Goal: Transaction & Acquisition: Purchase product/service

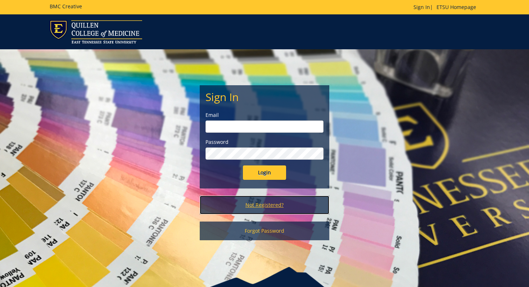
click at [259, 208] on link "Not Registered?" at bounding box center [265, 205] width 130 height 19
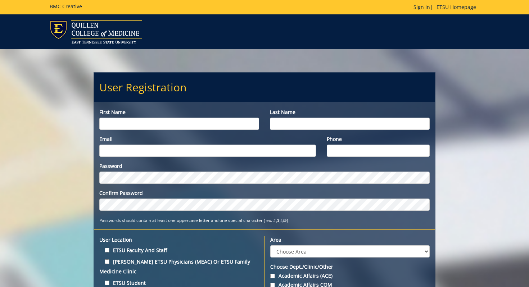
click at [209, 122] on input "First name" at bounding box center [179, 124] width 160 height 12
type input ">"
type input "Landon"
type input "Finke"
type input "finkele@etsu.edu"
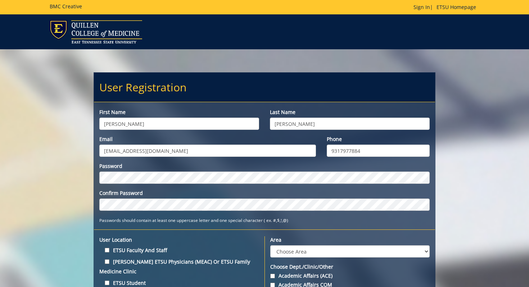
type input "9317977884"
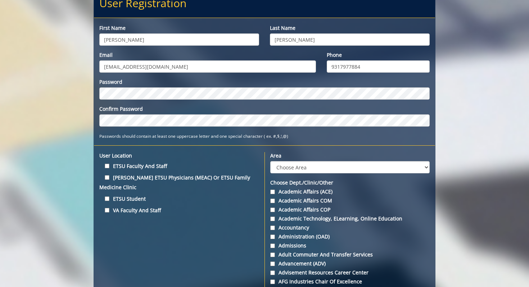
scroll to position [92, 0]
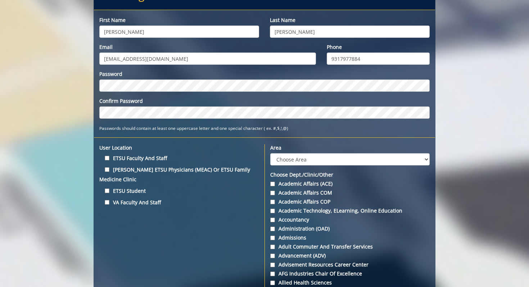
click at [133, 192] on label "ETSU Student" at bounding box center [179, 191] width 160 height 10
click at [109, 192] on input "ETSU Student" at bounding box center [107, 190] width 5 height 5
checkbox input "true"
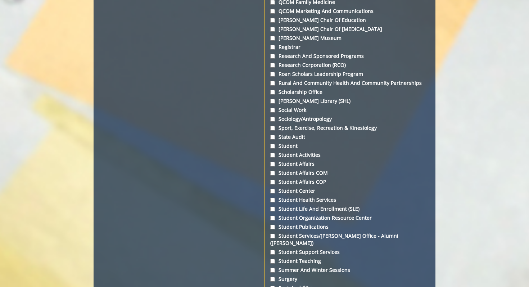
scroll to position [2263, 0]
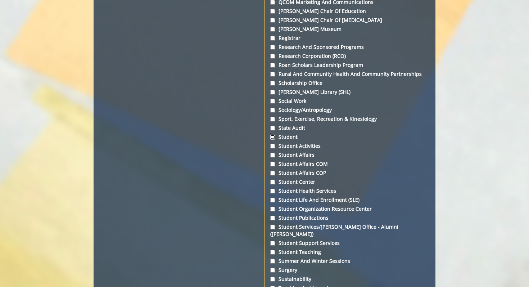
click at [273, 140] on input "Student" at bounding box center [272, 137] width 5 height 5
checkbox input "true"
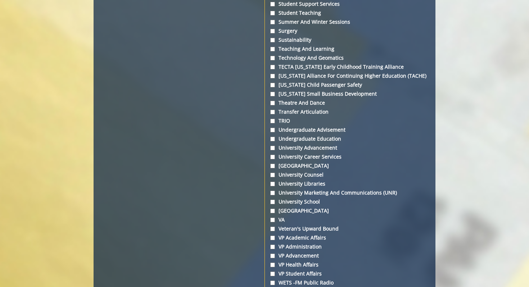
scroll to position [2702, 0]
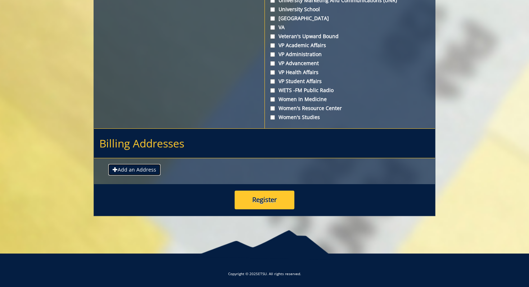
click at [140, 170] on button "Add an Address" at bounding box center [134, 170] width 52 height 12
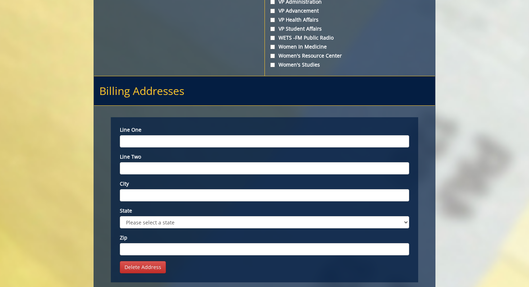
scroll to position [2767, 0]
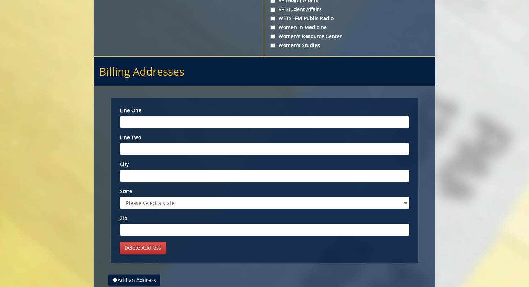
click at [181, 128] on input "Line one" at bounding box center [264, 122] width 289 height 12
paste input "PO Box 70577, Johnson City, TN, 37614"
type input "PO Box 70577, Johnson City, TN, 37614"
click at [181, 182] on input "City" at bounding box center [264, 176] width 289 height 12
type input "Johnson City"
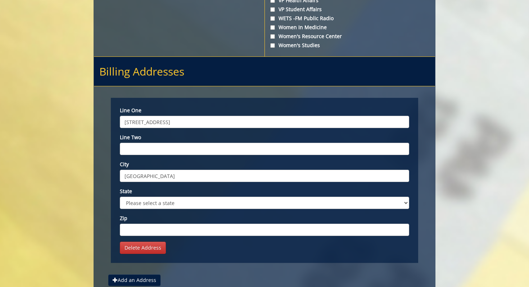
click at [144, 209] on select "Please select a state AK AL AR AS AZ CA CO CT DC DE FL FM GA GU HI IA ID IL IN …" at bounding box center [264, 203] width 289 height 12
select select "1"
click at [120, 204] on select "Please select a state AK AL AR AS AZ CA CO CT DC DE FL FM GA GU HI IA ID IL IN …" at bounding box center [264, 203] width 289 height 12
click at [145, 235] on input "Zip" at bounding box center [264, 230] width 289 height 12
type input "37614"
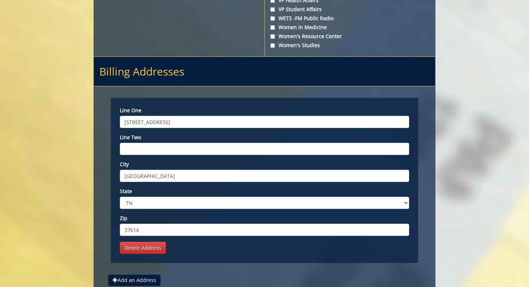
drag, startPoint x: 220, startPoint y: 128, endPoint x: 190, endPoint y: 129, distance: 29.9
click at [190, 128] on input "PO Box 70577, Johnson City, TN, 37614" at bounding box center [264, 122] width 289 height 12
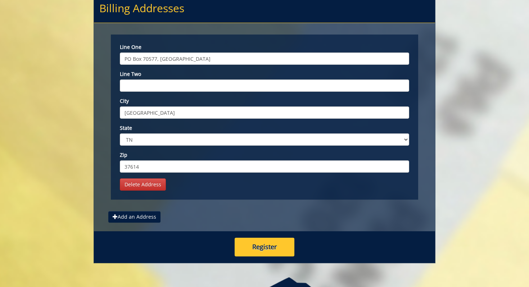
scroll to position [2837, 0]
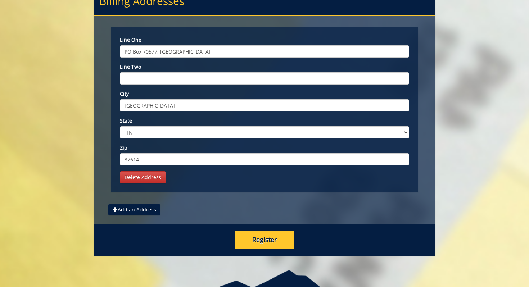
drag, startPoint x: 198, startPoint y: 59, endPoint x: 159, endPoint y: 59, distance: 38.9
click at [159, 58] on input "PO Box 70577, Johnson City" at bounding box center [264, 51] width 289 height 12
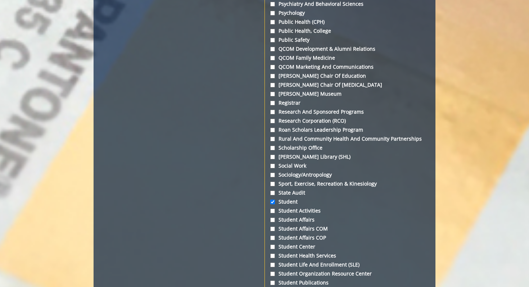
scroll to position [2884, 0]
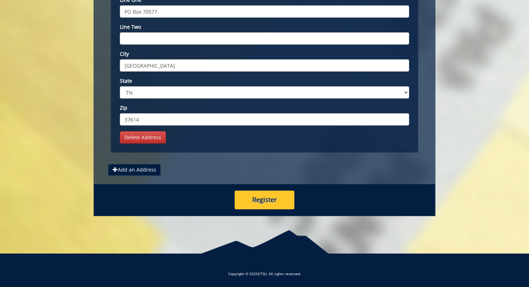
type input "PO Box 70577"
click at [250, 210] on div "Register" at bounding box center [264, 200] width 341 height 32
click at [252, 200] on button "Register" at bounding box center [265, 200] width 60 height 19
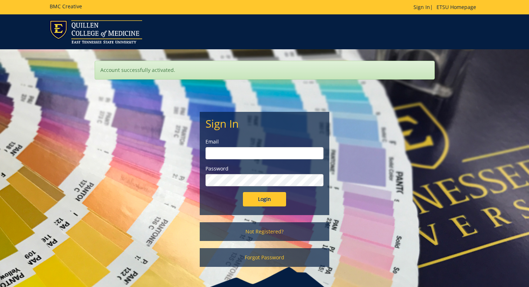
click at [249, 153] on input "email" at bounding box center [264, 153] width 118 height 12
type input "finkele@etsu.edu"
click at [243, 192] on input "Login" at bounding box center [264, 199] width 43 height 14
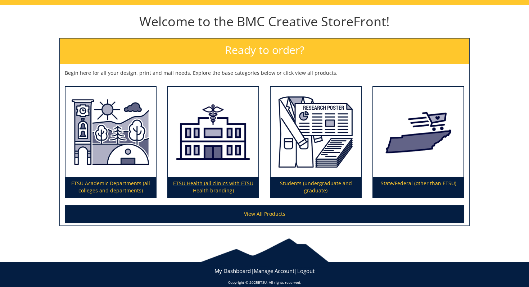
scroll to position [74, 0]
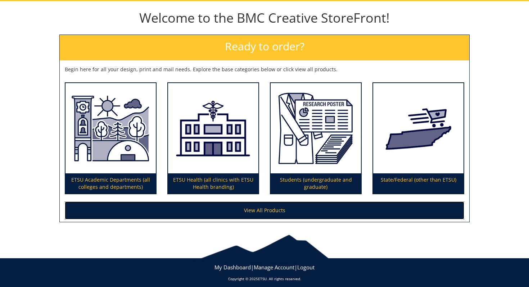
click at [240, 212] on link "View All Products" at bounding box center [264, 210] width 399 height 18
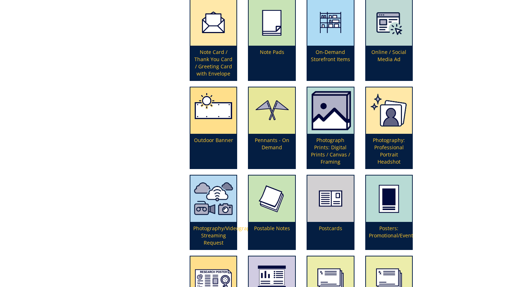
scroll to position [1557, 0]
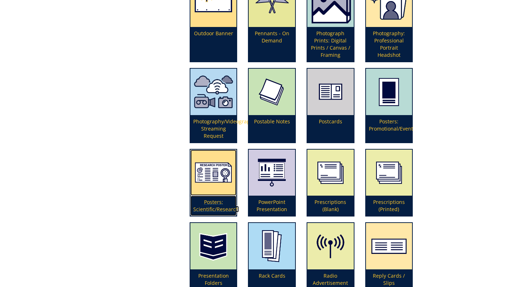
click at [218, 209] on p "Posters: Scientific/Research" at bounding box center [213, 206] width 46 height 20
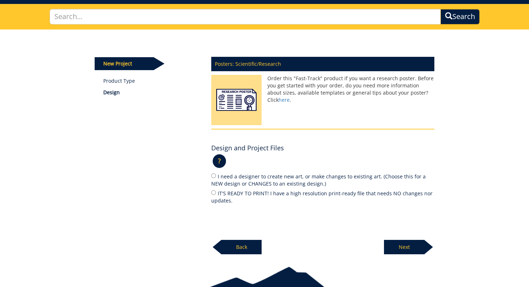
scroll to position [51, 0]
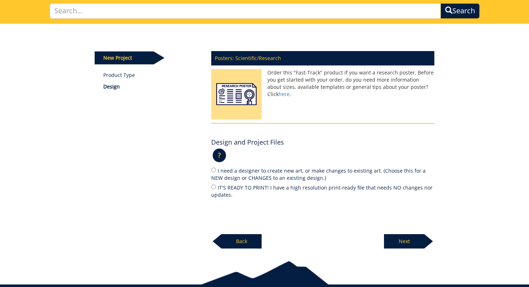
click at [226, 188] on label "IT'S READY TO PRINT! I have a high resolution print-ready file that needs NO ch…" at bounding box center [322, 190] width 223 height 15
click at [216, 188] on input "IT'S READY TO PRINT! I have a high resolution print-ready file that needs NO ch…" at bounding box center [213, 187] width 5 height 5
radio input "true"
click at [413, 239] on p "Next" at bounding box center [404, 241] width 40 height 14
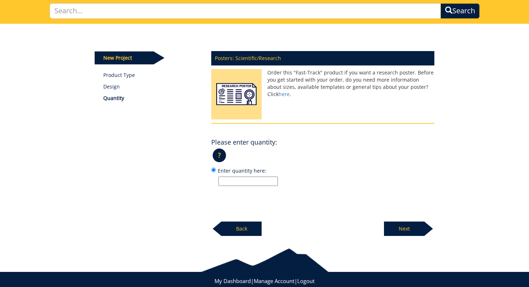
click at [263, 183] on input "Enter quantity here:" at bounding box center [247, 181] width 59 height 9
type input "1"
click at [408, 225] on p "Next" at bounding box center [404, 229] width 40 height 14
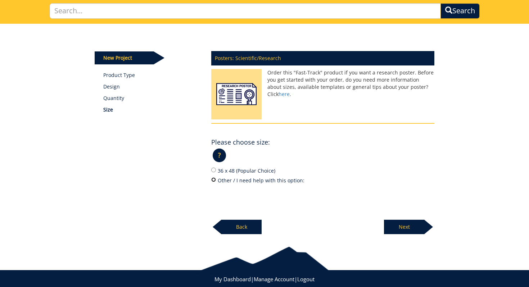
click at [214, 181] on input "Other / I need help with this option:" at bounding box center [213, 179] width 5 height 5
radio input "true"
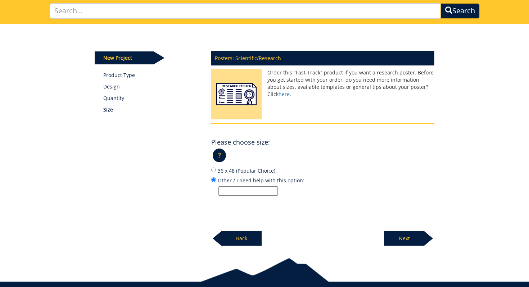
click at [224, 194] on input "Other / I need help with this option:" at bounding box center [247, 190] width 59 height 9
type input "60 Inches Wide by 36 Inches High"
click at [410, 234] on p "Next" at bounding box center [404, 238] width 40 height 14
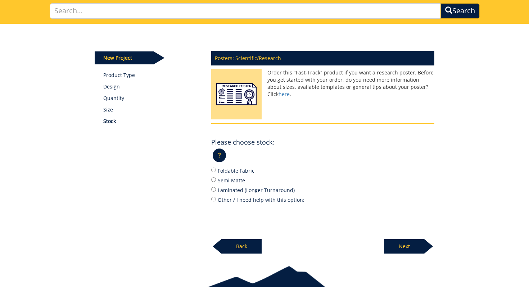
click at [241, 171] on label "Foldable Fabric" at bounding box center [322, 171] width 223 height 8
click at [216, 171] on input "Foldable Fabric" at bounding box center [213, 170] width 5 height 5
radio input "true"
click at [405, 249] on p "Next" at bounding box center [404, 246] width 40 height 14
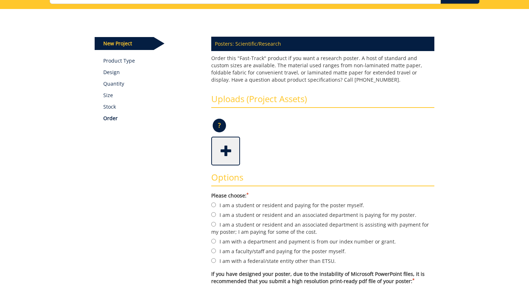
scroll to position [68, 0]
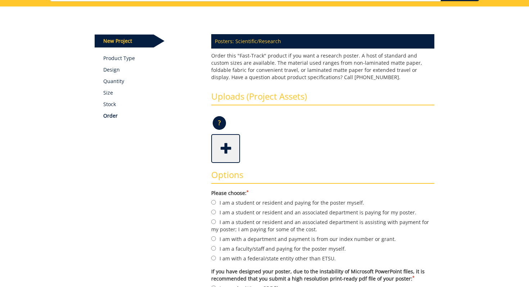
click at [224, 147] on span at bounding box center [226, 147] width 29 height 25
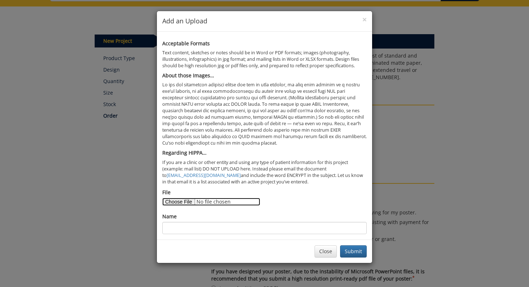
click at [180, 201] on input "File" at bounding box center [211, 202] width 98 height 8
type input "C:\fakepath\250928 FinkePosterPresentation (AP) - Most Recent Update (AP).pptx"
click at [181, 202] on input "File" at bounding box center [211, 202] width 98 height 8
click at [331, 250] on button "Close" at bounding box center [325, 251] width 22 height 12
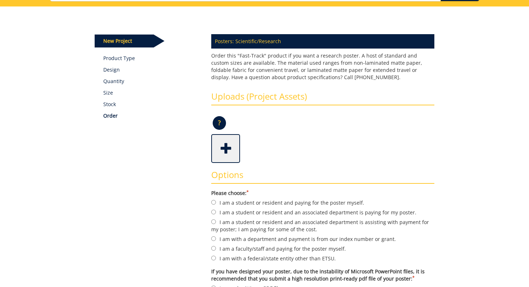
click at [226, 140] on span at bounding box center [226, 147] width 29 height 25
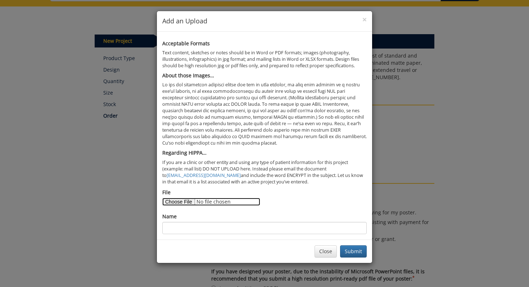
click at [183, 203] on input "File" at bounding box center [211, 202] width 98 height 8
type input "C:\fakepath\250928 FinkePosterPresentation (AP) - Most Recent Update (AP) 2.pdf"
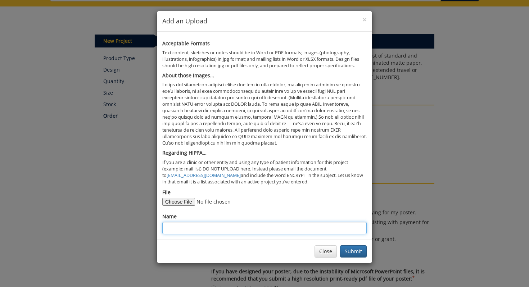
click at [330, 229] on input "Name" at bounding box center [264, 228] width 204 height 12
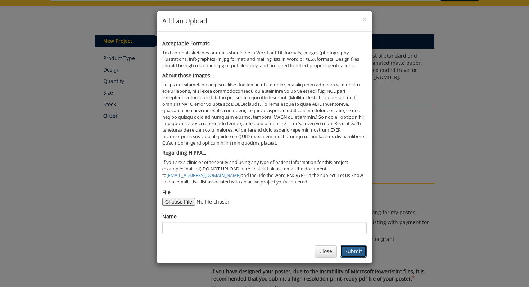
click at [355, 255] on button "Submit" at bounding box center [353, 251] width 27 height 12
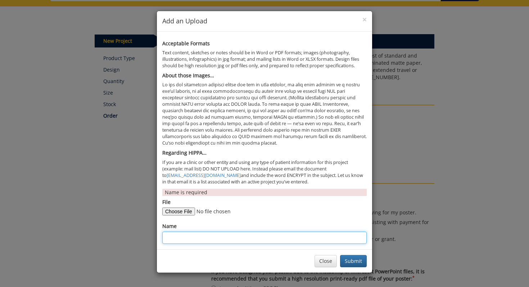
click at [189, 238] on input "Name" at bounding box center [264, 238] width 204 height 12
type input "[PERSON_NAME] Poster"
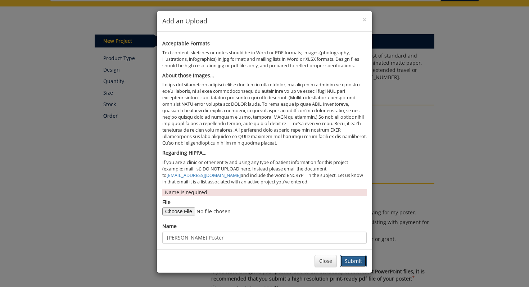
click at [354, 263] on button "Submit" at bounding box center [353, 261] width 27 height 12
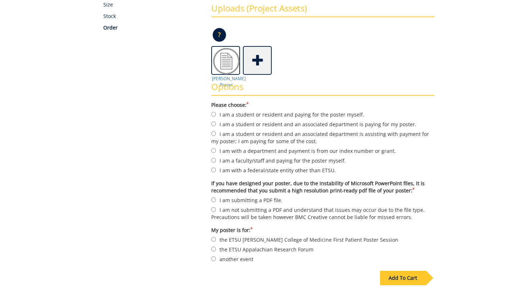
scroll to position [162, 0]
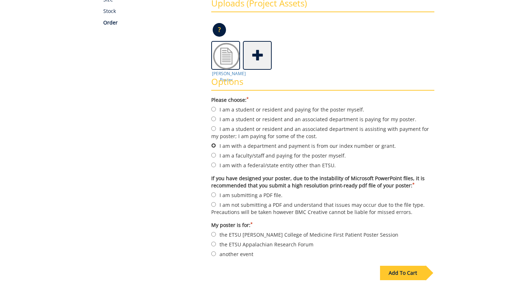
click at [216, 146] on input "I am with a department and payment is from our index number or grant." at bounding box center [213, 145] width 5 height 5
radio input "true"
click at [213, 192] on input "I am submitting a PDF file." at bounding box center [213, 194] width 5 height 5
radio input "true"
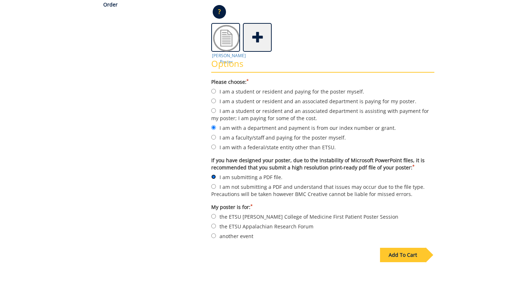
scroll to position [183, 0]
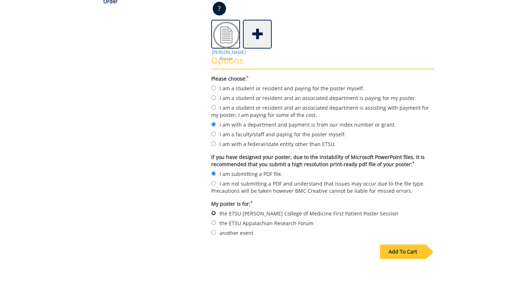
click at [213, 212] on input "the ETSU Quillen College of Medicine First Patient Poster Session" at bounding box center [213, 213] width 5 height 5
radio input "true"
click at [214, 231] on input "another event" at bounding box center [213, 232] width 5 height 5
radio input "true"
click at [417, 249] on div "Add To Cart" at bounding box center [403, 252] width 46 height 14
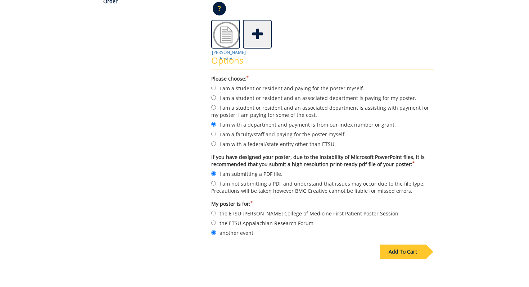
scroll to position [53, 0]
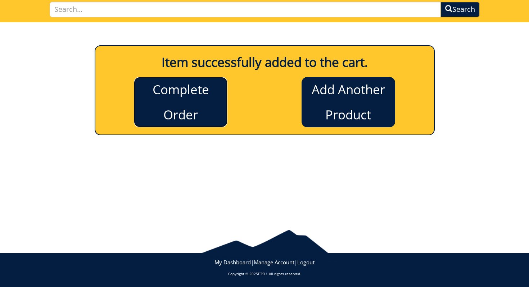
click at [186, 89] on link "Complete Order" at bounding box center [181, 102] width 94 height 50
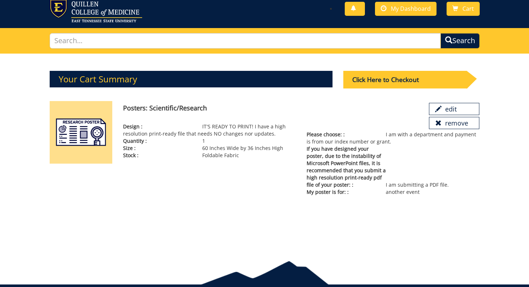
scroll to position [22, 0]
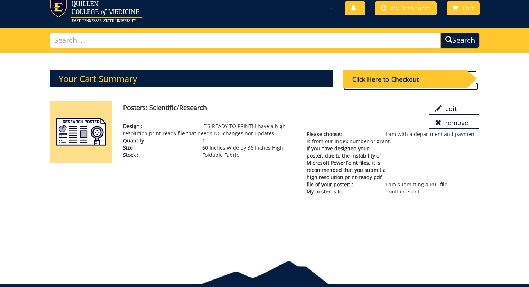
click at [366, 80] on div "Click Here to Checkout" at bounding box center [404, 80] width 123 height 18
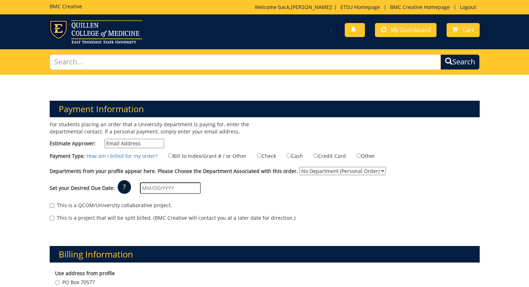
click at [145, 142] on input "Estimate Approver:" at bounding box center [134, 143] width 59 height 9
paste input "MAUPINCD@etsu.edu"
type input "MAUPINCD@etsu.edu"
click at [226, 158] on label "Bill to Index/Grant # / or Other" at bounding box center [202, 156] width 87 height 8
click at [173, 158] on input "Bill to Index/Grant # / or Other" at bounding box center [170, 155] width 5 height 5
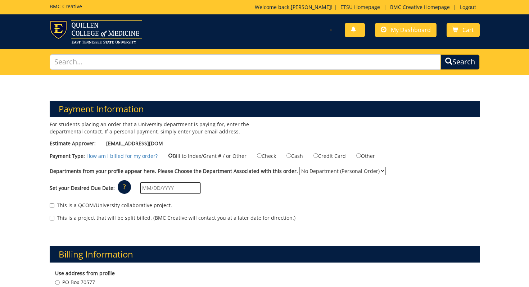
radio input "true"
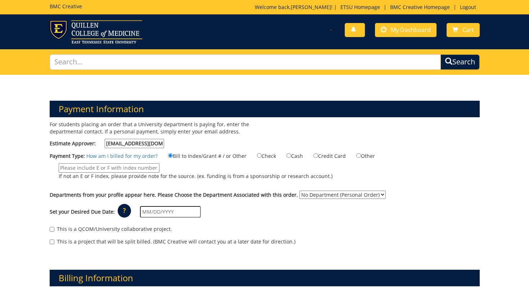
click at [133, 169] on input "If not an E or F index, please provide note for the source. (ex. funding is fro…" at bounding box center [109, 167] width 101 height 9
paste input "20-61000-100000-100-acct code-200-999-999-999-999-99"
type input "20-61000-100000-100-acct code-200-999-999-999-999-99"
click at [200, 169] on label "20-61000-100000-100-acct code-200-999-999-999-999-99 If not an E or F index, pl…" at bounding box center [191, 173] width 283 height 20
click at [159, 169] on input "20-61000-100000-100-acct code-200-999-999-999-999-99" at bounding box center [109, 167] width 101 height 9
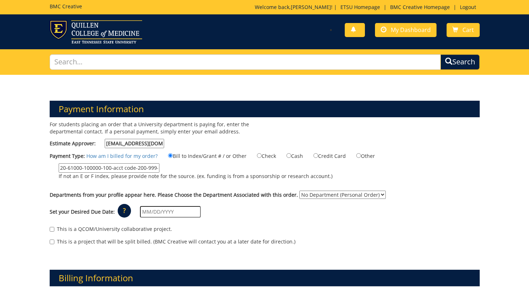
click at [197, 176] on p "If not an E or F index, please provide note for the source. (ex. funding is fro…" at bounding box center [196, 176] width 274 height 7
click at [159, 173] on input "20-61000-100000-100-acct code-200-999-999-999-999-99" at bounding box center [109, 167] width 101 height 9
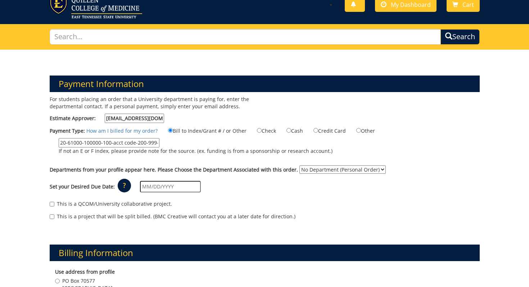
click at [309, 173] on select "No Department (Personal Order) Student" at bounding box center [342, 169] width 86 height 8
click at [315, 168] on select "No Department (Personal Order) Student" at bounding box center [342, 169] width 86 height 8
click at [137, 142] on input "20-61000-100000-100-acct code-200-999-999-999-999-99" at bounding box center [109, 142] width 101 height 9
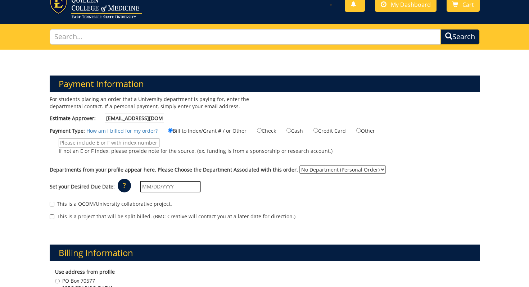
paste input "20-61000-100000-100"
click at [209, 158] on label "20-61000-100000-100 If not an E or F index, please provide note for the source.…" at bounding box center [191, 148] width 283 height 20
click at [159, 147] on input "20-61000-100000-100" at bounding box center [109, 142] width 101 height 9
click at [299, 169] on select "No Department (Personal Order) Student" at bounding box center [342, 169] width 86 height 8
click at [136, 141] on input "20-61000-100000-100" at bounding box center [109, 142] width 101 height 9
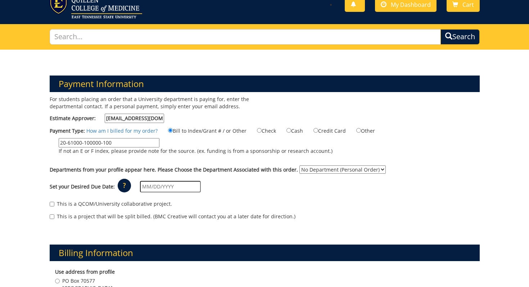
click at [136, 141] on input "20-61000-100000-100" at bounding box center [109, 142] width 101 height 9
paste input "20-61000-100000-100-acct code-200-999-999-999-999-99"
click at [136, 140] on input "20-61000-100000-20-61000-100000-100-acct code-200-999-999-999-999-99" at bounding box center [109, 142] width 101 height 9
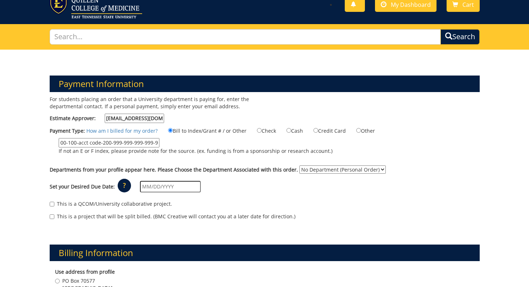
click at [136, 140] on input "20-61000-100000-20-61000-100000-100-acct code-200-999-999-999-999-99" at bounding box center [109, 142] width 101 height 9
paste input "text"
type input "20-61000-100000-100-acct code-200-999-999-999-999-99"
click at [136, 140] on input "20-61000-100000-100-acct code-200-999-999-999-999-99" at bounding box center [109, 142] width 101 height 9
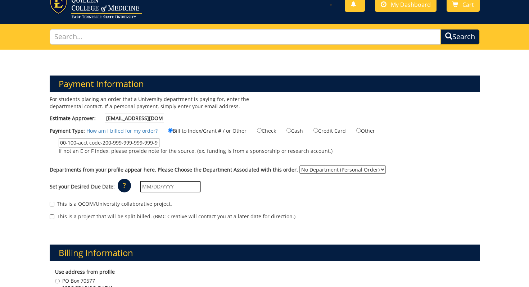
click at [136, 140] on input "20-61000-100000-100-acct code-200-999-999-999-999-99" at bounding box center [109, 142] width 101 height 9
paste input "20-61000-100000-100-acct code-200-999-999-999-999-99"
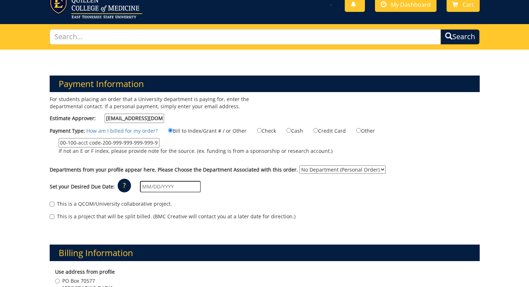
type input "20-61000-100000-100-acct code-200-999-999-999-999-99"
click at [339, 168] on select "No Department (Personal Order) Student" at bounding box center [342, 169] width 86 height 8
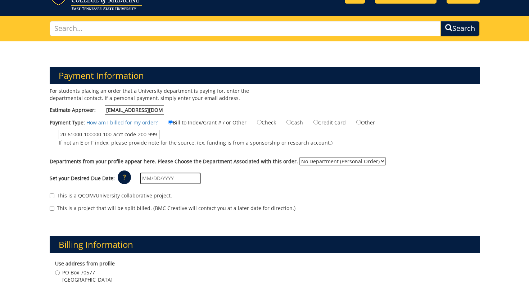
scroll to position [38, 0]
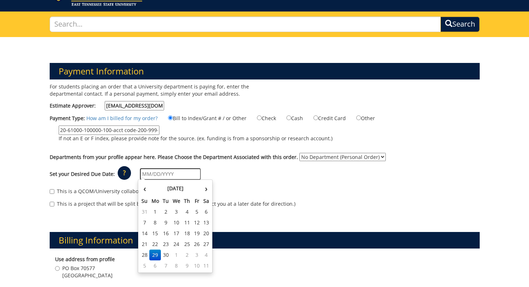
click at [143, 174] on input "text" at bounding box center [170, 174] width 61 height 12
click at [176, 256] on td "1" at bounding box center [177, 255] width 12 height 11
type input "[DATE]"
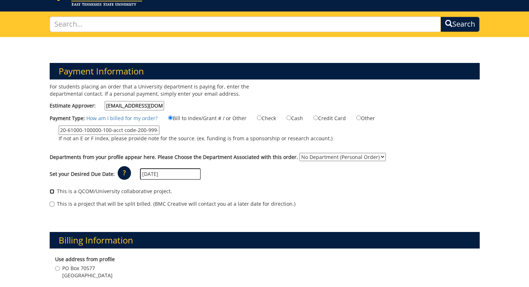
click at [52, 190] on input "This is a QCOM/University collaborative project." at bounding box center [52, 191] width 5 height 5
checkbox input "true"
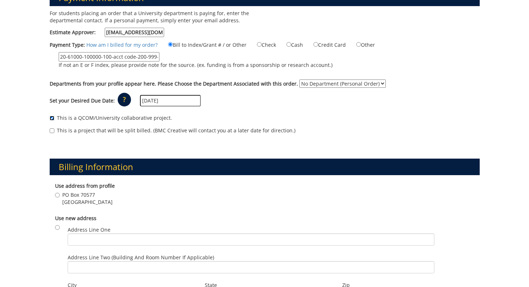
scroll to position [113, 0]
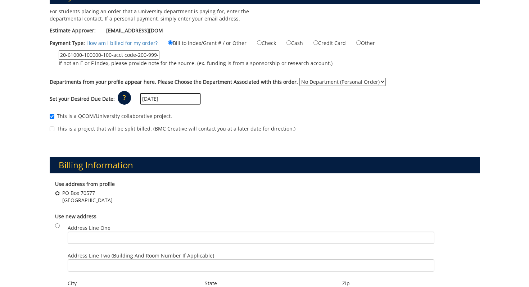
click at [58, 193] on input "PO Box 70577 Johnson City , TN 37614" at bounding box center [57, 193] width 5 height 5
radio input "true"
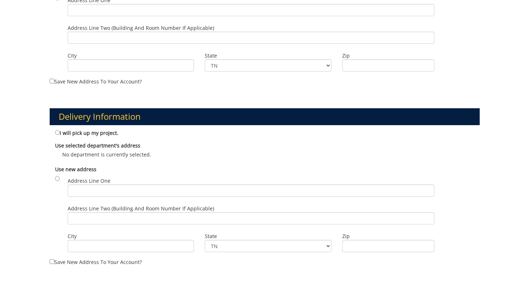
scroll to position [343, 0]
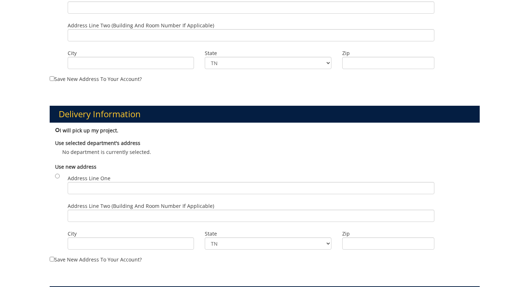
click at [56, 131] on input "I will pick up my project." at bounding box center [57, 130] width 5 height 5
radio input "true"
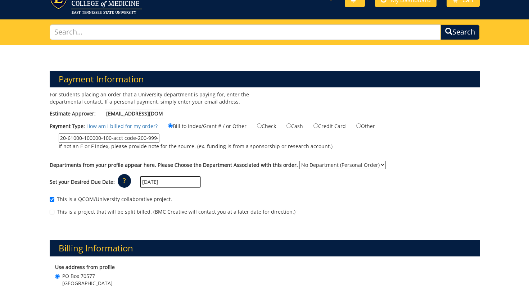
scroll to position [0, 0]
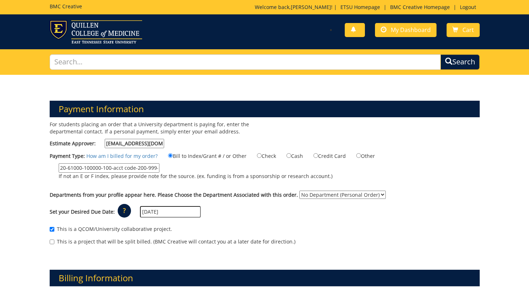
click at [314, 193] on select "No Department (Personal Order) Student" at bounding box center [342, 195] width 86 height 8
click at [299, 191] on select "No Department (Personal Order) Student" at bounding box center [342, 195] width 86 height 8
click at [314, 193] on select "No Department (Personal Order) Student" at bounding box center [342, 195] width 86 height 8
select select "206"
click at [299, 191] on select "No Department (Personal Order) Student" at bounding box center [342, 195] width 86 height 8
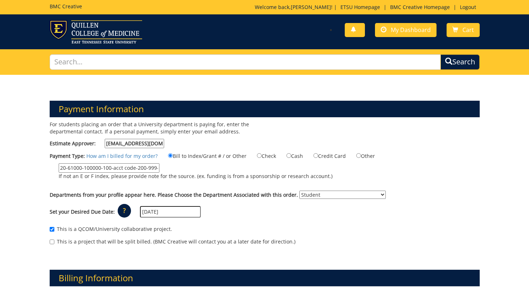
click at [313, 204] on div "Set your Desired Due Date: ? × How long will my project take to finish? : Pleas…" at bounding box center [264, 212] width 441 height 20
click at [301, 195] on select "No Department (Personal Order) Student" at bounding box center [342, 195] width 86 height 8
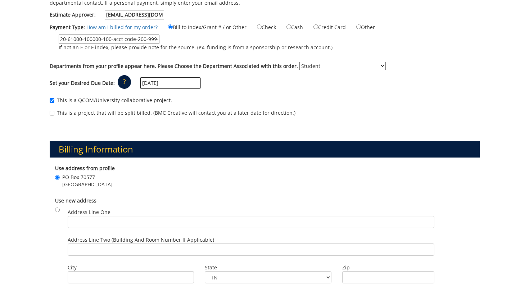
scroll to position [534, 0]
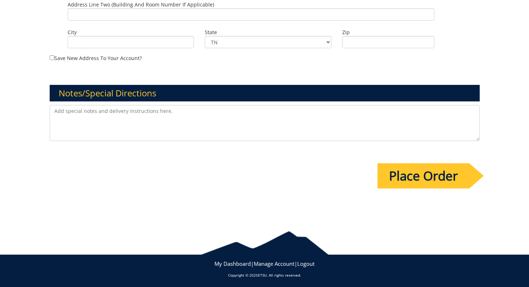
click at [413, 178] on input "Place Order" at bounding box center [423, 175] width 92 height 25
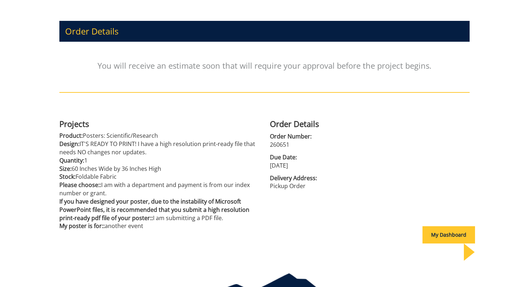
scroll to position [94, 0]
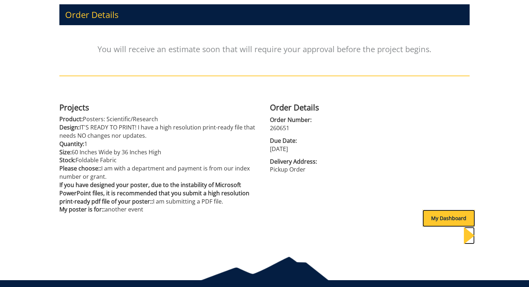
click at [428, 216] on div "My Dashboard" at bounding box center [448, 218] width 53 height 17
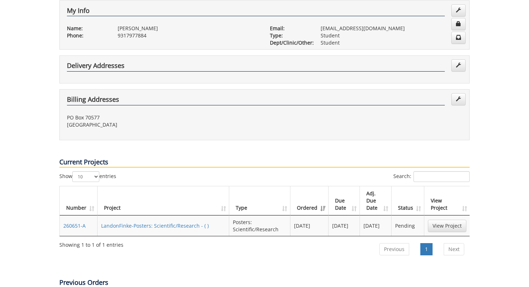
scroll to position [184, 0]
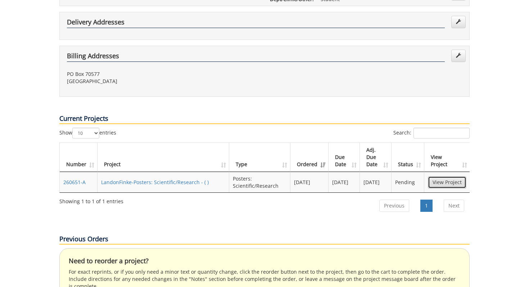
click at [439, 176] on link "View Project" at bounding box center [447, 182] width 38 height 12
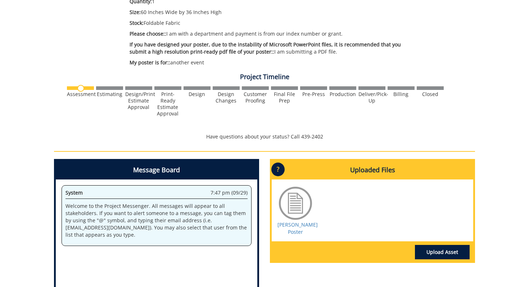
scroll to position [137, 0]
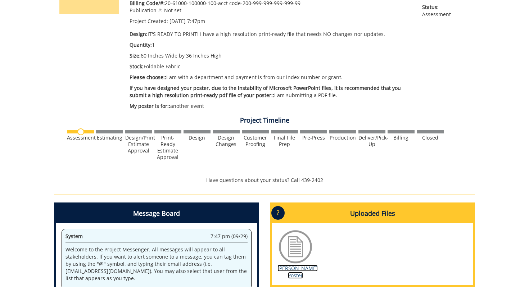
click at [297, 269] on link "[PERSON_NAME] Poster" at bounding box center [297, 272] width 40 height 14
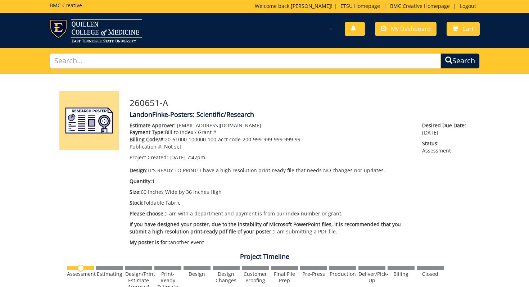
scroll to position [0, 0]
